Goal: Manage account settings

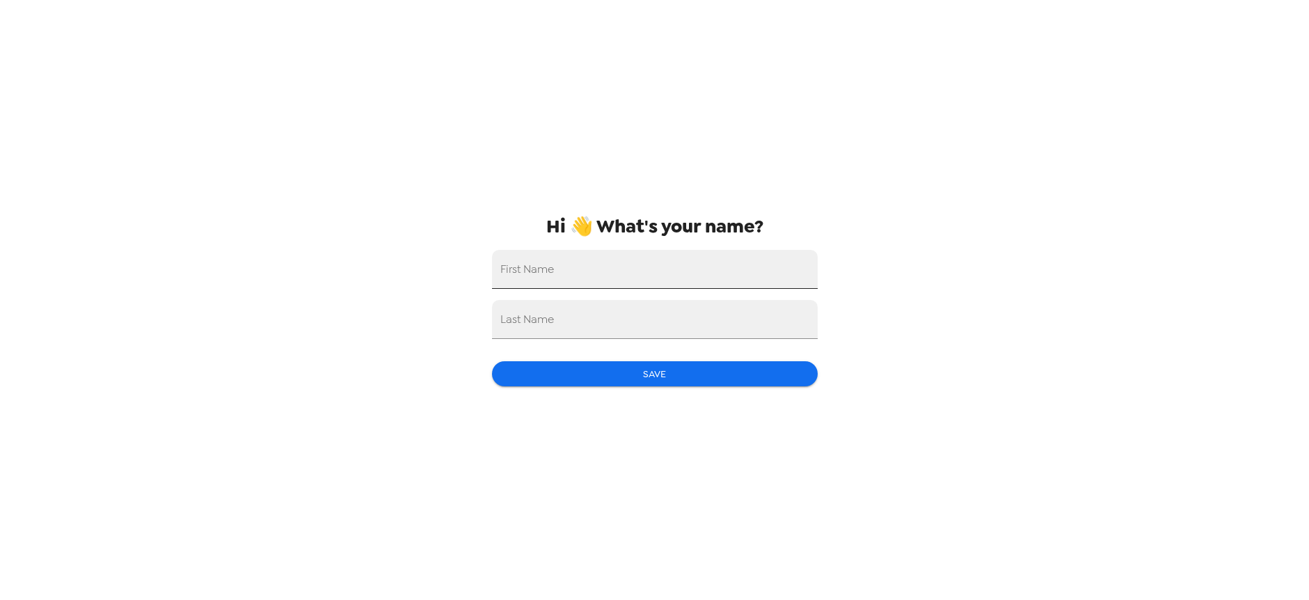
click at [589, 267] on input "First Name" at bounding box center [655, 269] width 326 height 39
type input "Alexa"
type input "[PERSON_NAME]"
click at [642, 372] on button "Save" at bounding box center [655, 374] width 326 height 26
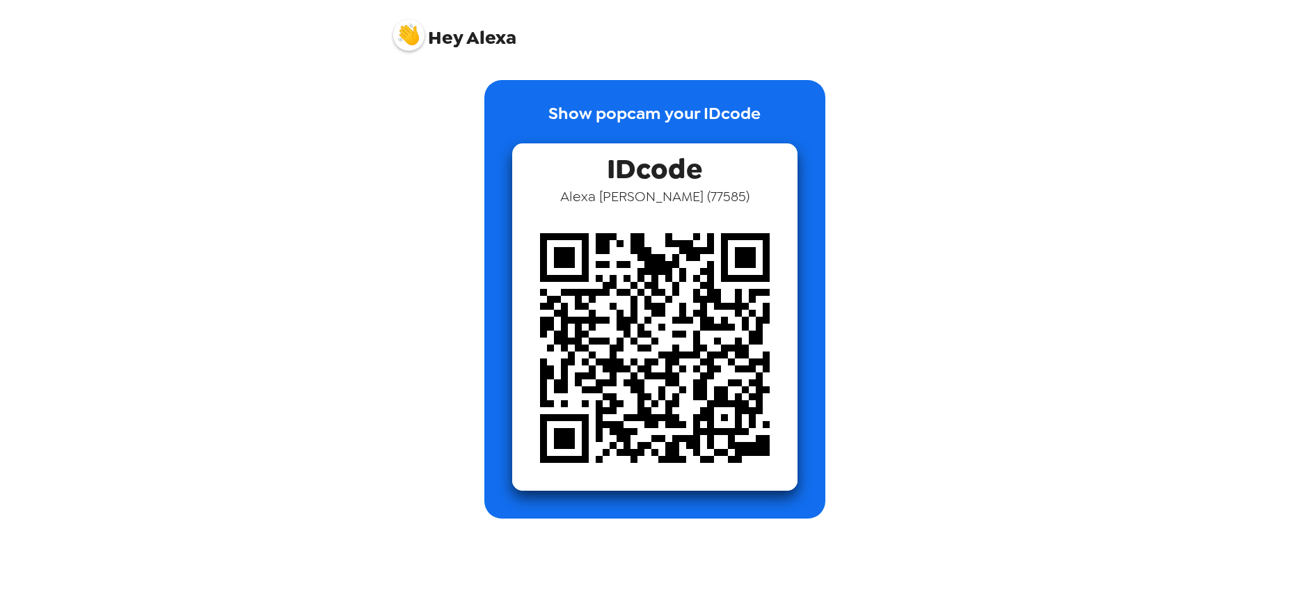
drag, startPoint x: 967, startPoint y: 60, endPoint x: 913, endPoint y: 51, distance: 54.3
click at [966, 59] on div "Hey [PERSON_NAME] Show popcam your IDcode IDcode [PERSON_NAME] ( 77585 )" at bounding box center [654, 300] width 1309 height 600
click at [424, 33] on span "Hey [PERSON_NAME]" at bounding box center [454, 30] width 123 height 35
drag, startPoint x: 725, startPoint y: 207, endPoint x: 749, endPoint y: 205, distance: 23.8
click at [749, 205] on img at bounding box center [654, 347] width 285 height 285
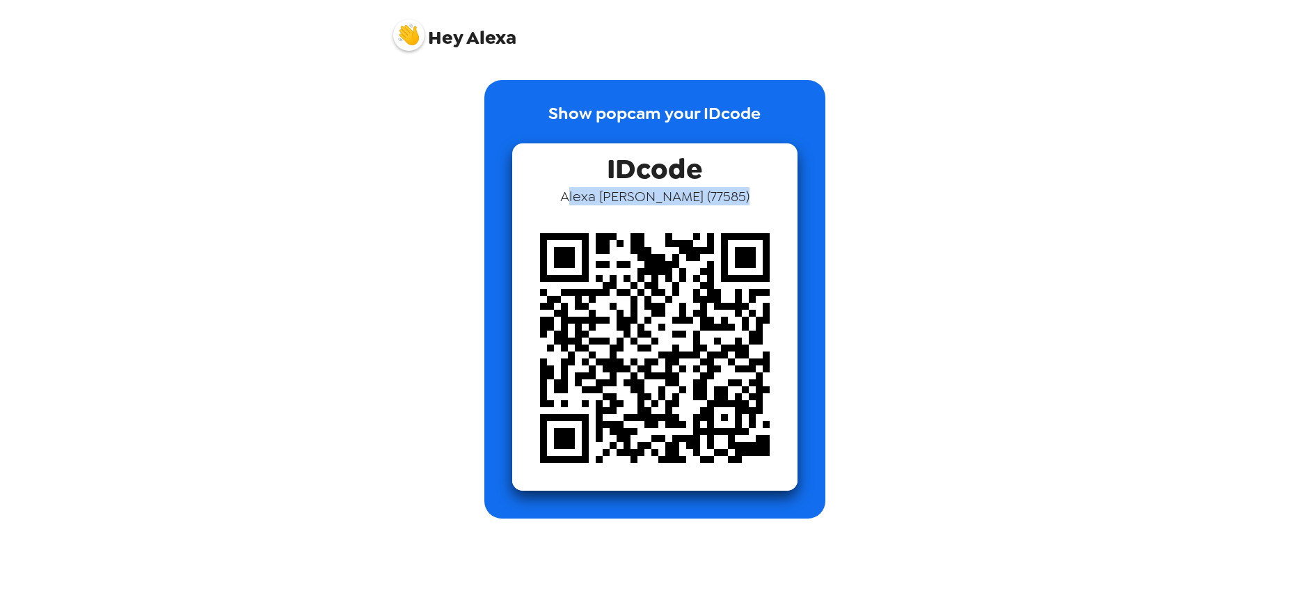
drag, startPoint x: 722, startPoint y: 198, endPoint x: 451, endPoint y: 154, distance: 274.1
click at [507, 178] on div "Show popcam your IDcode IDcode Alexa Obermeyer ( 77585 )" at bounding box center [654, 299] width 341 height 438
